Goal: Transaction & Acquisition: Purchase product/service

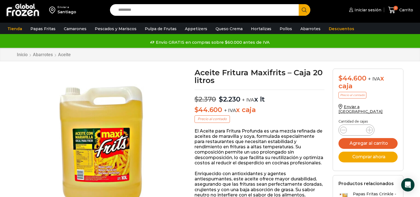
scroll to position [0, 0]
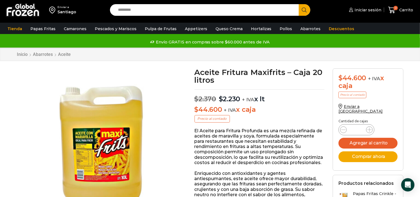
click at [157, 11] on input "Search input" at bounding box center [206, 10] width 181 height 12
type input "*******"
click at [299, 4] on button "Search" at bounding box center [305, 10] width 12 height 12
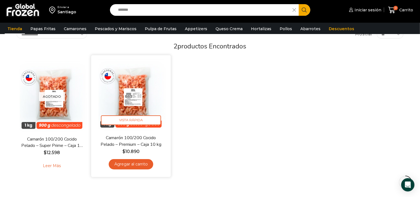
click at [142, 112] on img at bounding box center [130, 94] width 71 height 71
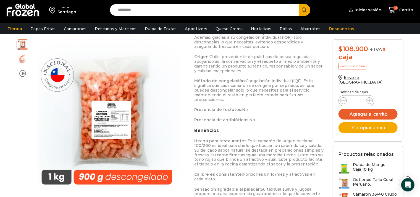
scroll to position [384, 0]
